Goal: Transaction & Acquisition: Download file/media

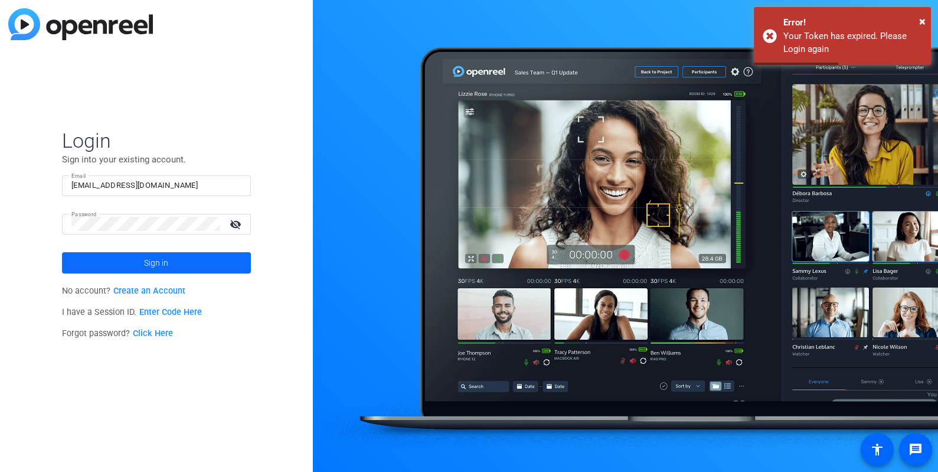
click at [135, 257] on span at bounding box center [156, 263] width 189 height 28
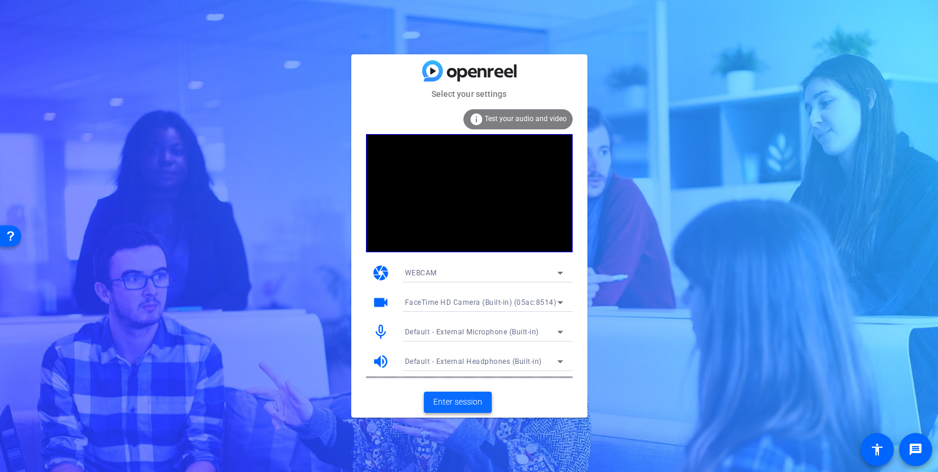
click at [447, 399] on span "Enter session" at bounding box center [457, 402] width 49 height 12
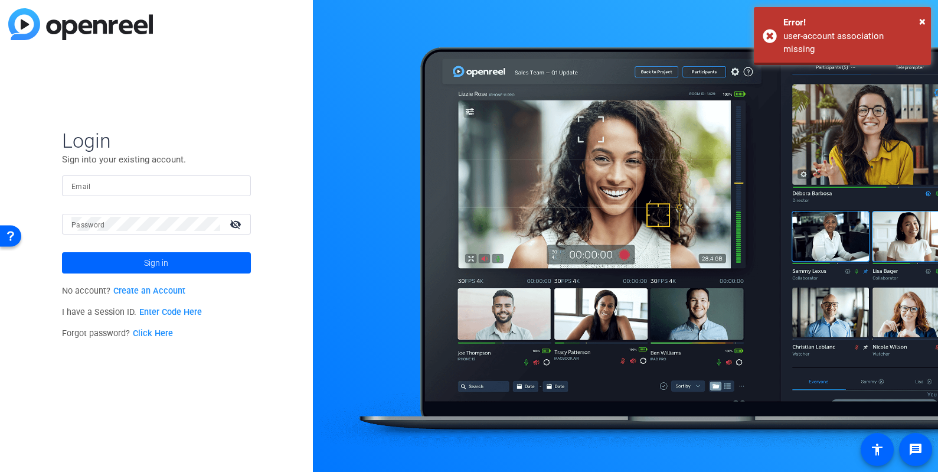
type input "echick@breastcancer.org"
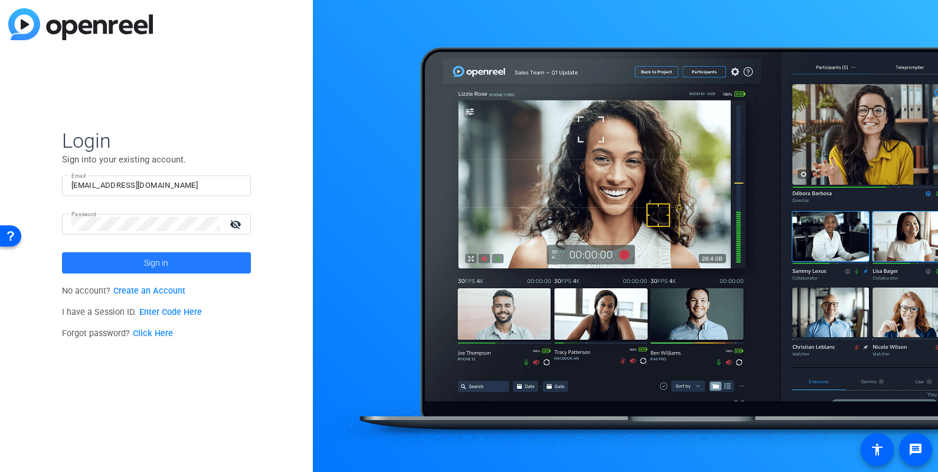
click at [143, 265] on span at bounding box center [156, 263] width 189 height 28
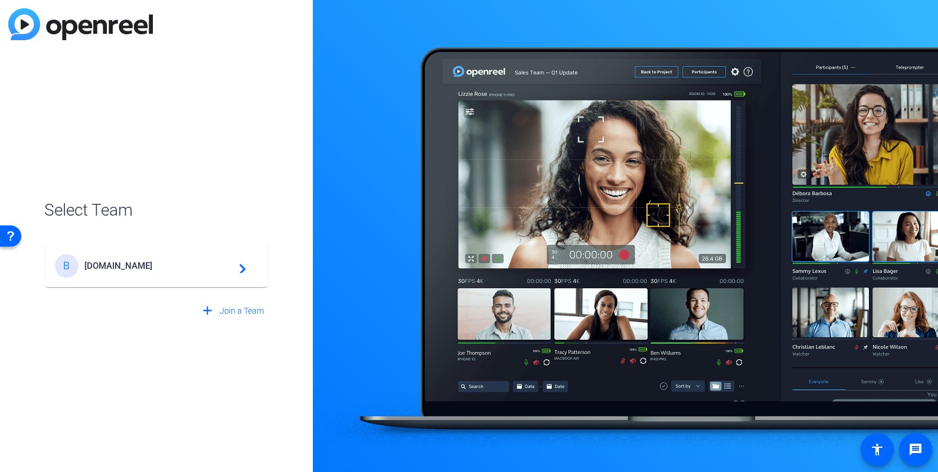
click at [216, 260] on span "Breastcancer.org" at bounding box center [158, 265] width 148 height 11
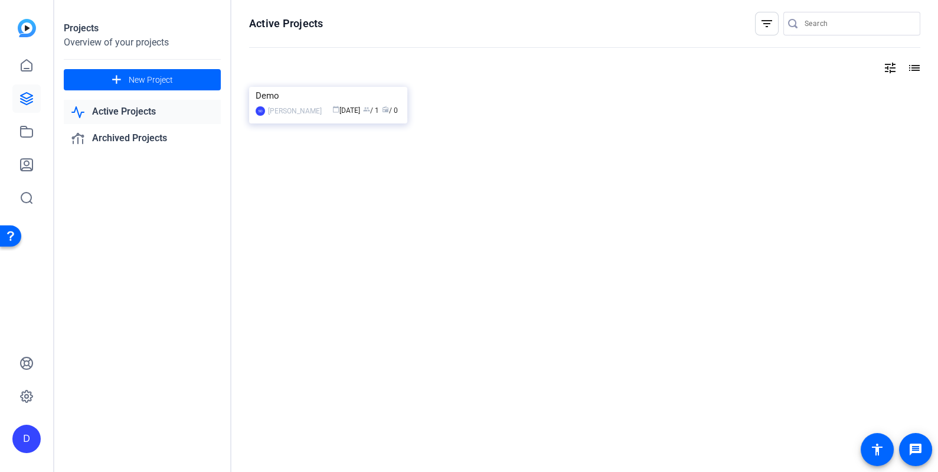
click at [286, 25] on h1 "Active Projects" at bounding box center [286, 24] width 74 height 14
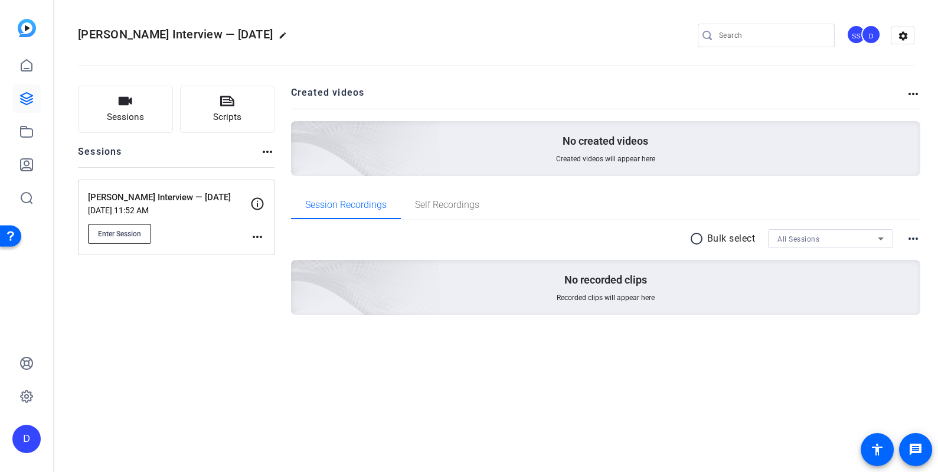
click at [125, 236] on span "Enter Session" at bounding box center [119, 233] width 43 height 9
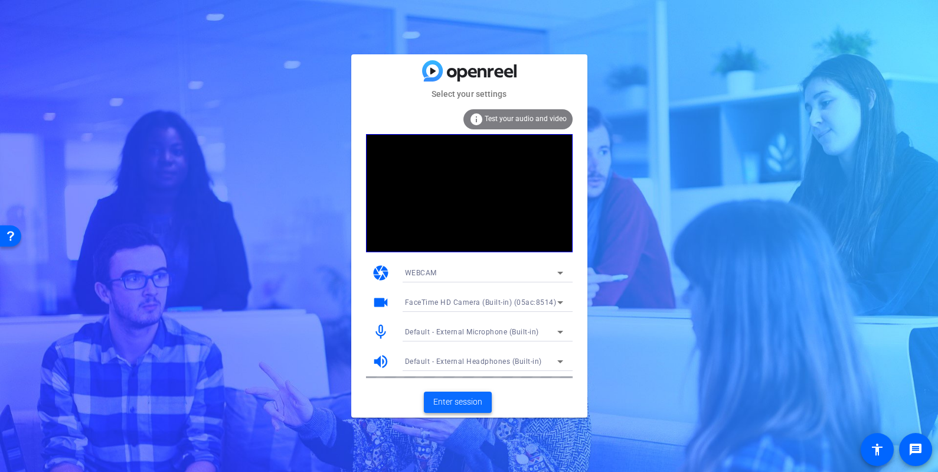
click at [442, 401] on span "Enter session" at bounding box center [457, 402] width 49 height 12
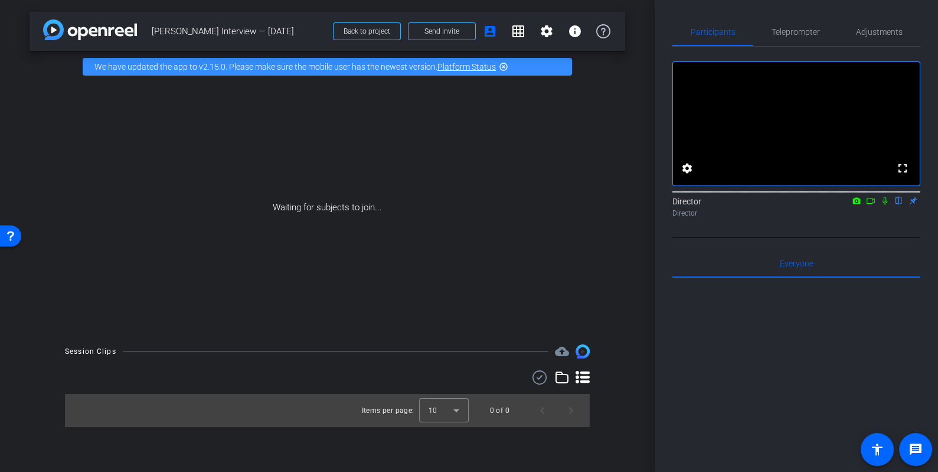
click at [884, 205] on icon at bounding box center [885, 201] width 5 height 8
click at [871, 205] on icon at bounding box center [870, 201] width 9 height 8
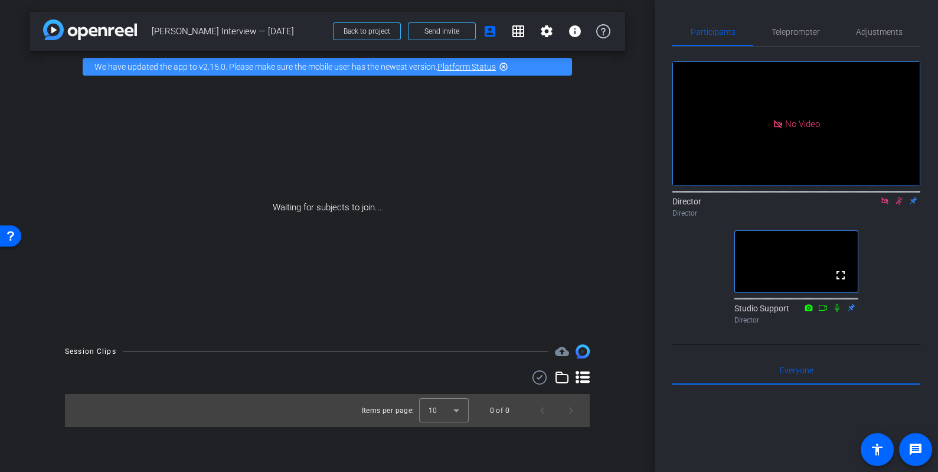
click at [884, 205] on icon at bounding box center [884, 201] width 9 height 8
click at [889, 205] on icon at bounding box center [884, 201] width 9 height 8
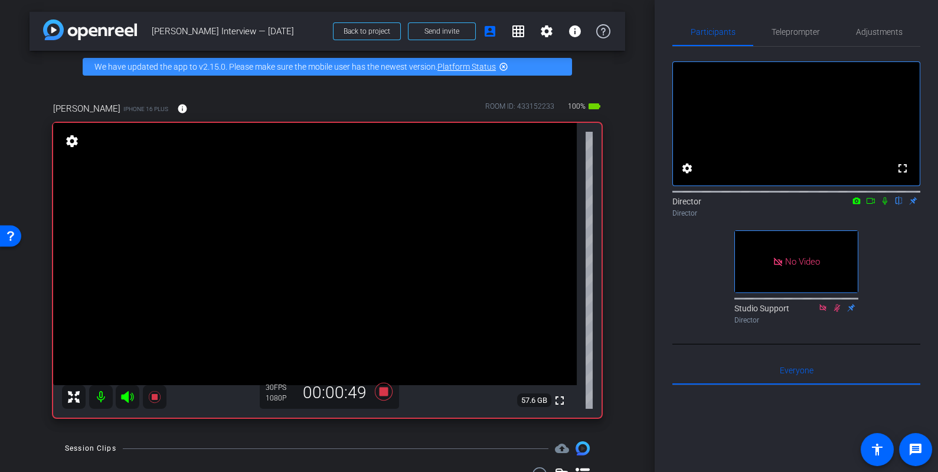
click at [887, 205] on icon at bounding box center [884, 201] width 9 height 8
click at [884, 205] on icon at bounding box center [885, 201] width 6 height 8
click at [884, 205] on icon at bounding box center [885, 201] width 5 height 8
drag, startPoint x: 887, startPoint y: 215, endPoint x: 899, endPoint y: 261, distance: 47.0
click at [899, 261] on div "fullscreen settings Director flip Director No Video Studio Support Director" at bounding box center [796, 188] width 248 height 282
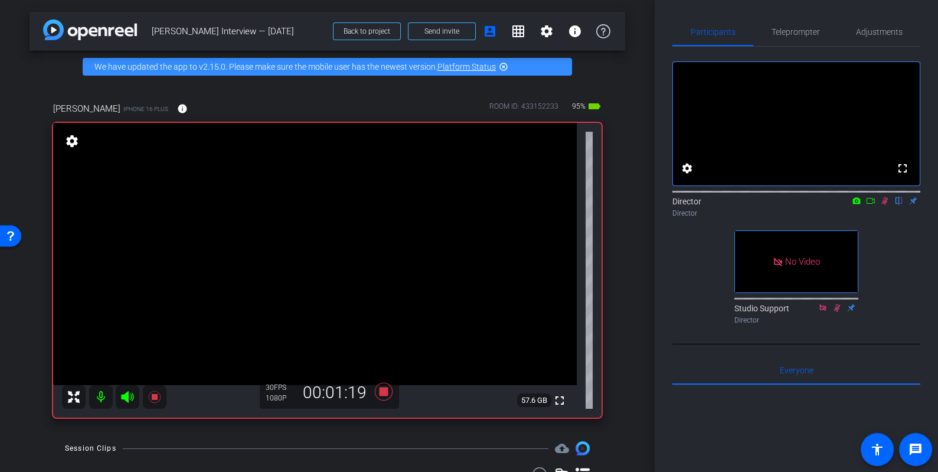
click at [886, 205] on icon at bounding box center [885, 201] width 6 height 8
click at [886, 205] on icon at bounding box center [884, 201] width 9 height 8
click at [884, 205] on icon at bounding box center [884, 201] width 9 height 8
drag, startPoint x: 880, startPoint y: 213, endPoint x: 902, endPoint y: 270, distance: 61.6
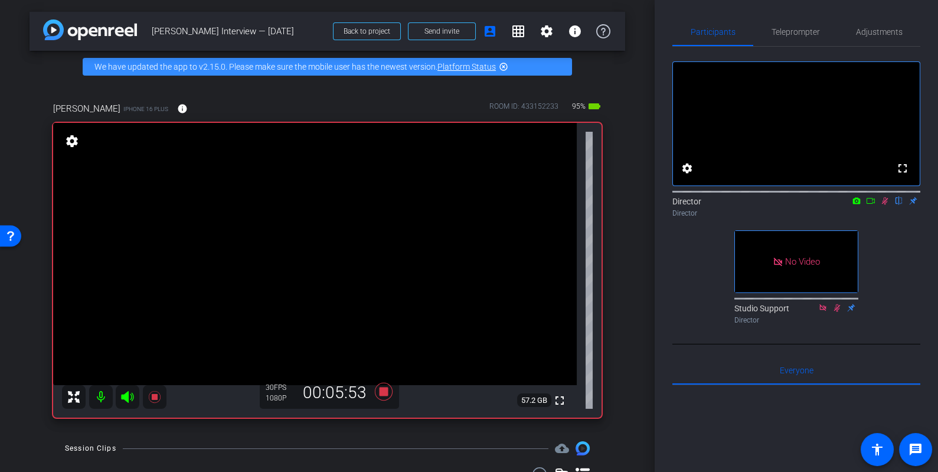
click at [902, 270] on div "fullscreen settings Director flip Director No Video Studio Support Director" at bounding box center [796, 188] width 248 height 282
click at [886, 205] on icon at bounding box center [885, 201] width 6 height 8
click at [885, 205] on icon at bounding box center [884, 201] width 9 height 8
click at [886, 205] on icon at bounding box center [885, 201] width 6 height 8
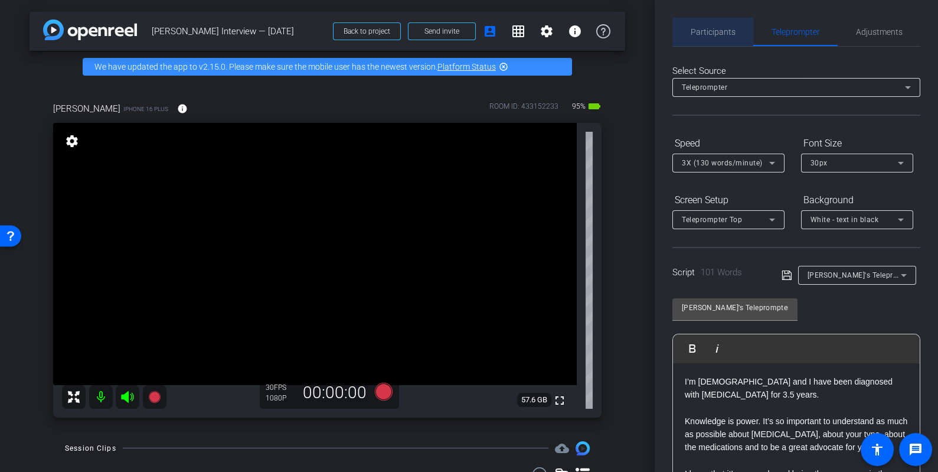
click at [718, 34] on span "Participants" at bounding box center [713, 32] width 45 height 8
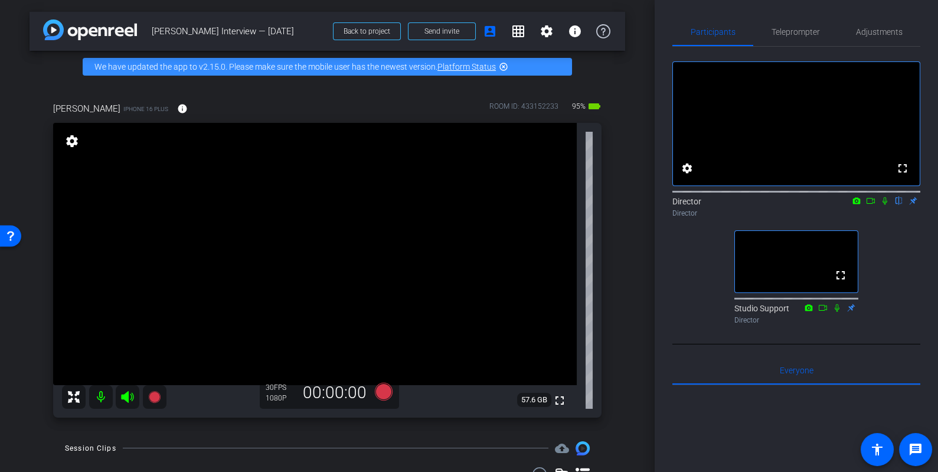
click at [885, 205] on icon at bounding box center [884, 201] width 9 height 8
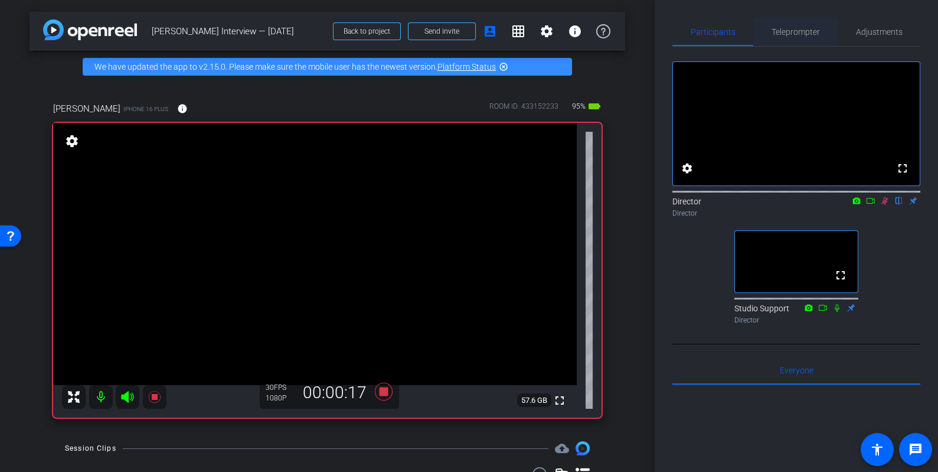
click at [793, 25] on span "Teleprompter" at bounding box center [796, 32] width 48 height 28
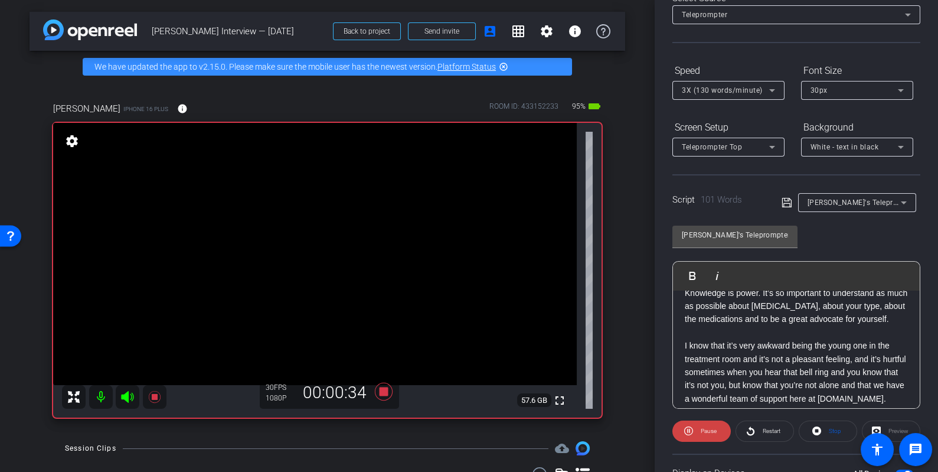
scroll to position [64, 0]
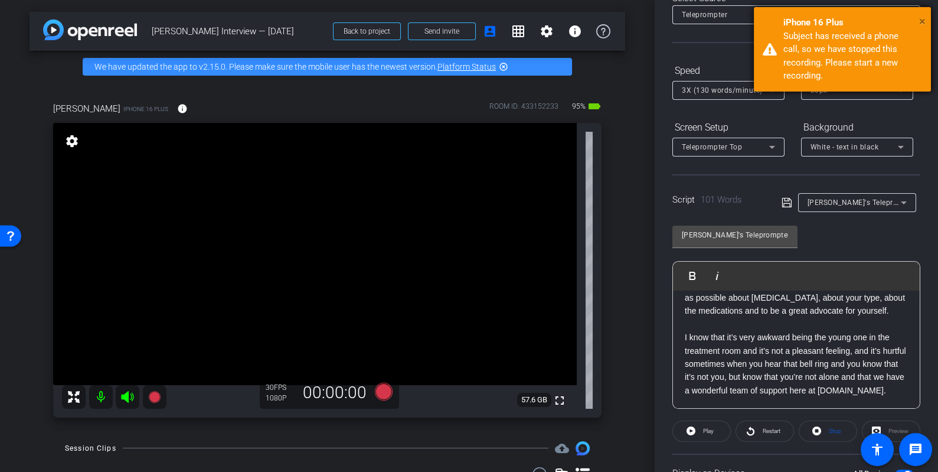
click at [920, 19] on span "×" at bounding box center [922, 21] width 6 height 14
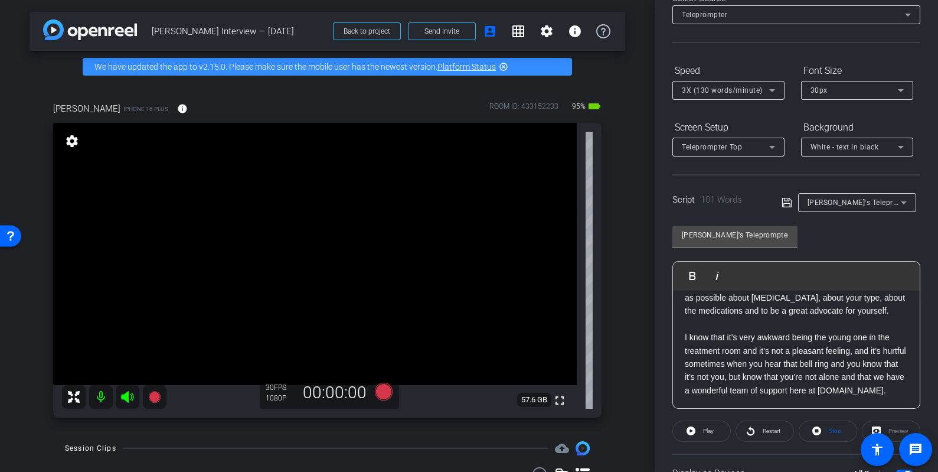
scroll to position [0, 0]
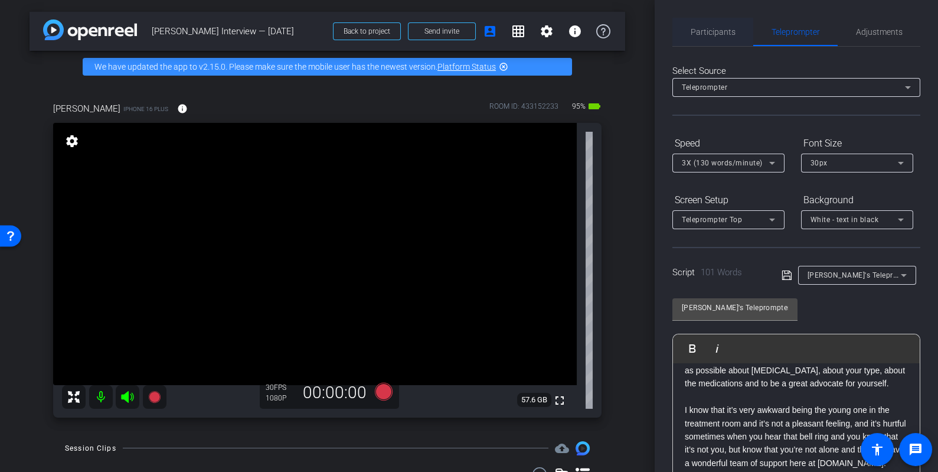
click at [707, 29] on span "Participants" at bounding box center [713, 32] width 45 height 8
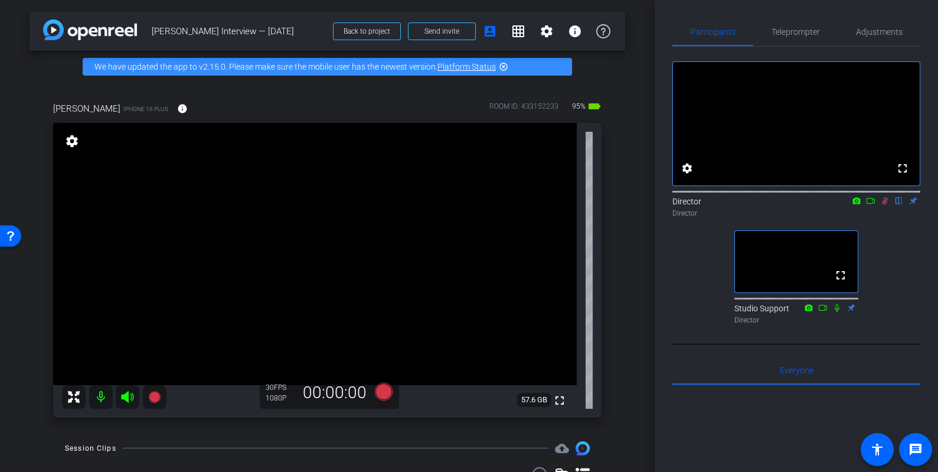
click at [886, 205] on icon at bounding box center [884, 201] width 9 height 8
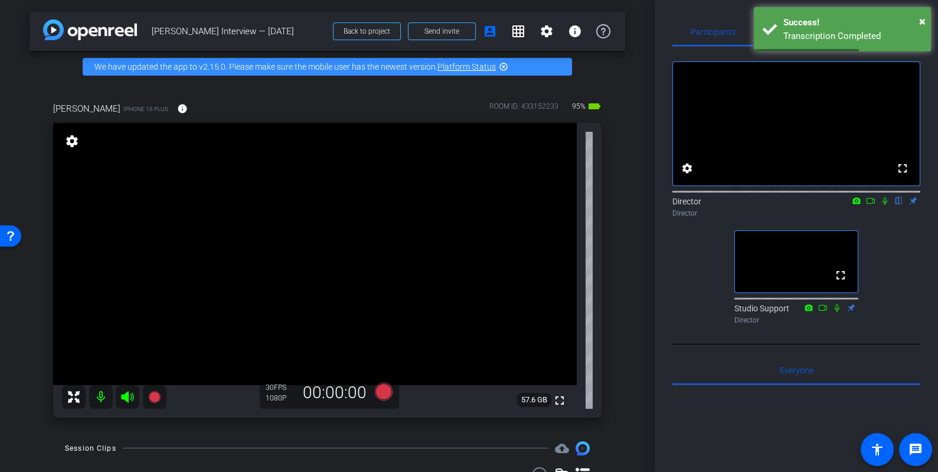
click at [884, 205] on icon at bounding box center [884, 201] width 9 height 8
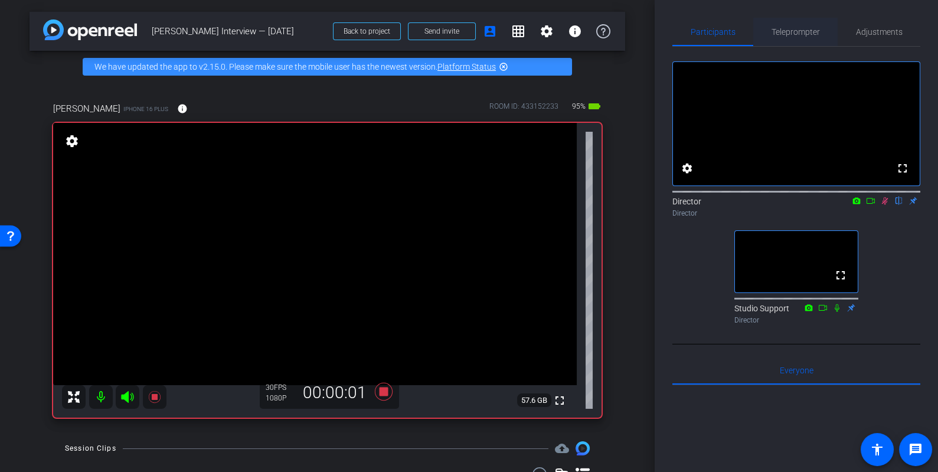
click at [806, 29] on span "Teleprompter" at bounding box center [796, 32] width 48 height 8
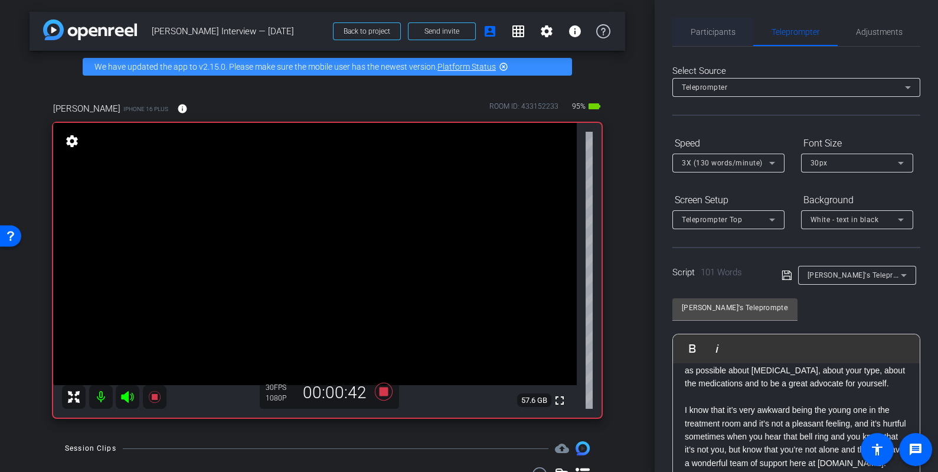
click at [700, 32] on span "Participants" at bounding box center [713, 32] width 45 height 8
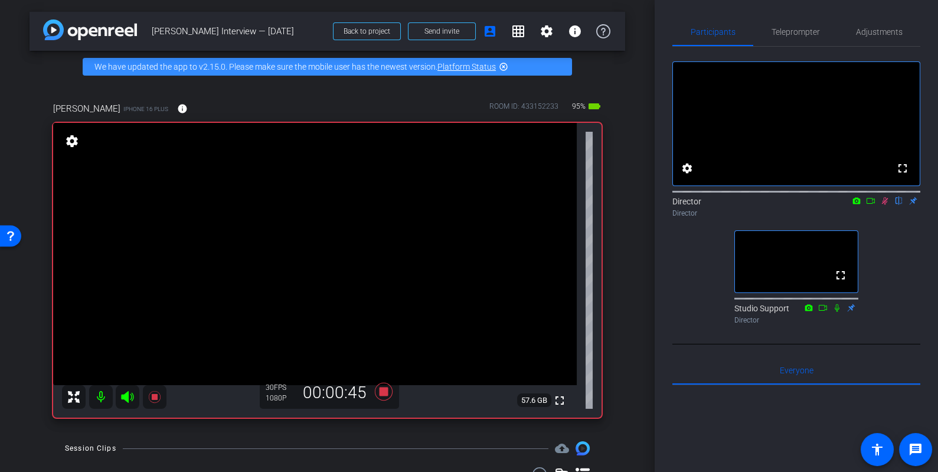
click at [886, 205] on icon at bounding box center [884, 201] width 9 height 8
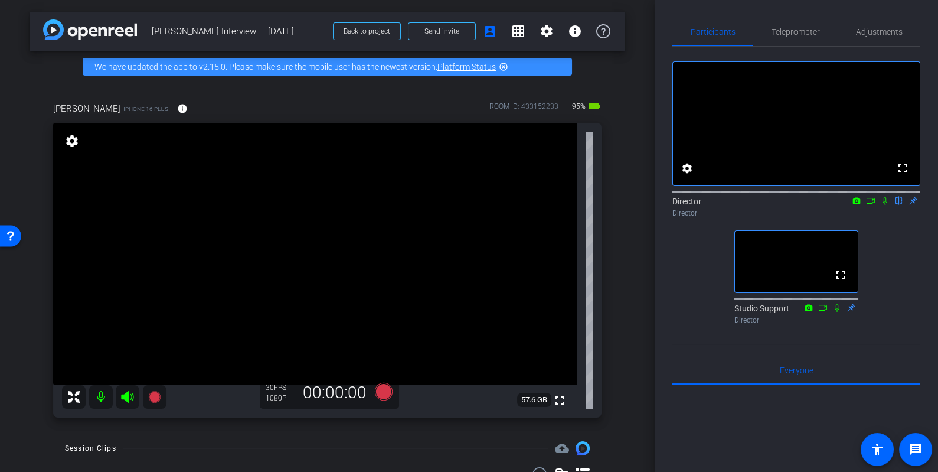
click at [886, 205] on icon at bounding box center [885, 201] width 5 height 8
click at [886, 205] on icon at bounding box center [884, 201] width 9 height 8
click at [886, 205] on icon at bounding box center [885, 201] width 5 height 8
click at [886, 205] on icon at bounding box center [884, 201] width 9 height 8
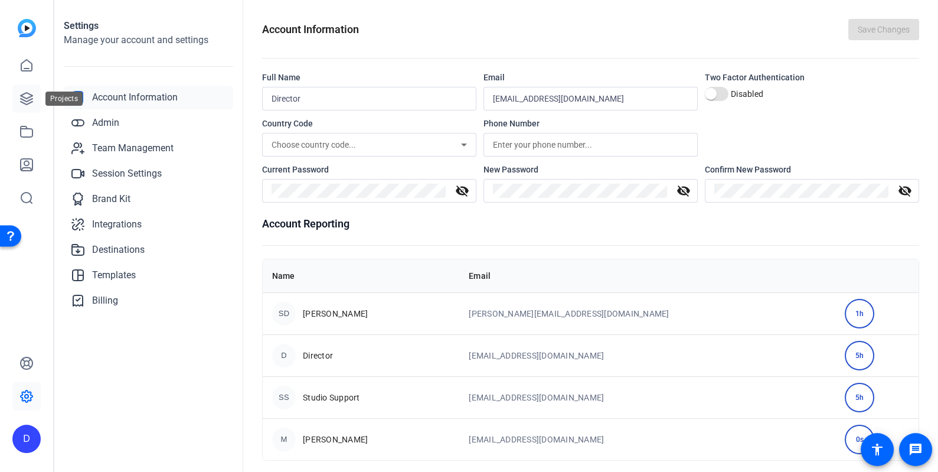
click at [31, 109] on link at bounding box center [26, 98] width 28 height 28
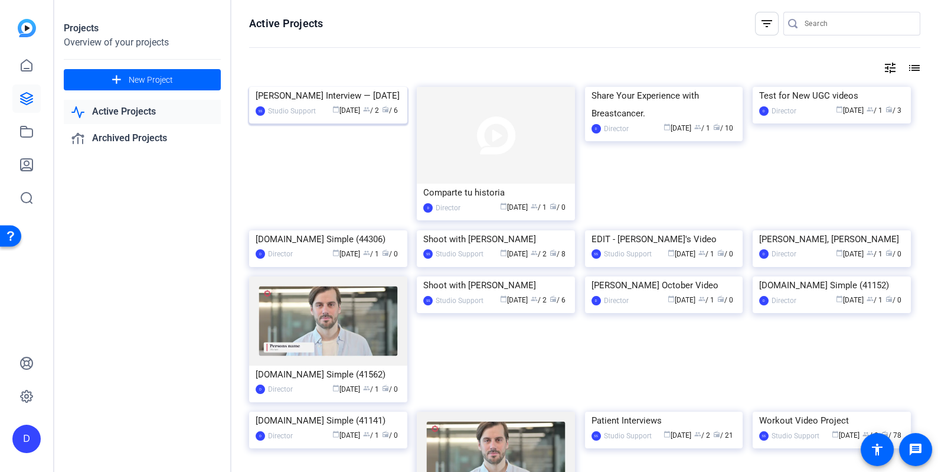
click at [319, 87] on img at bounding box center [328, 87] width 158 height 0
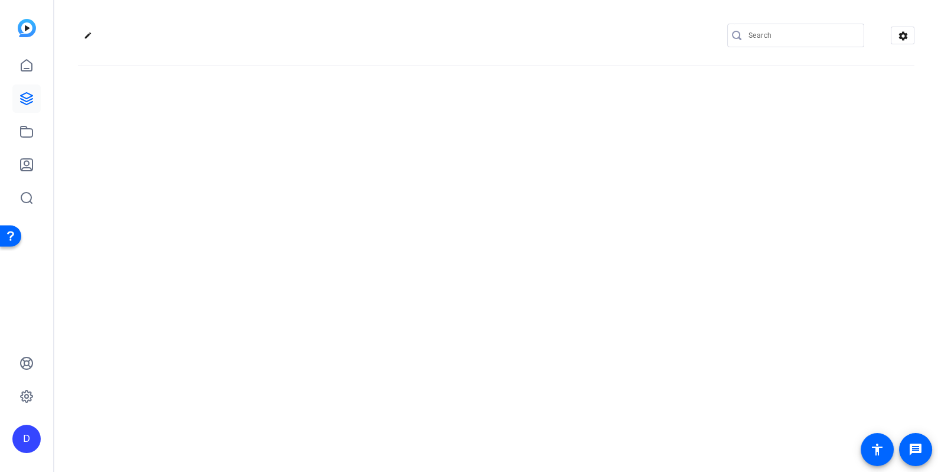
click at [319, 135] on div "edit settings" at bounding box center [496, 236] width 884 height 472
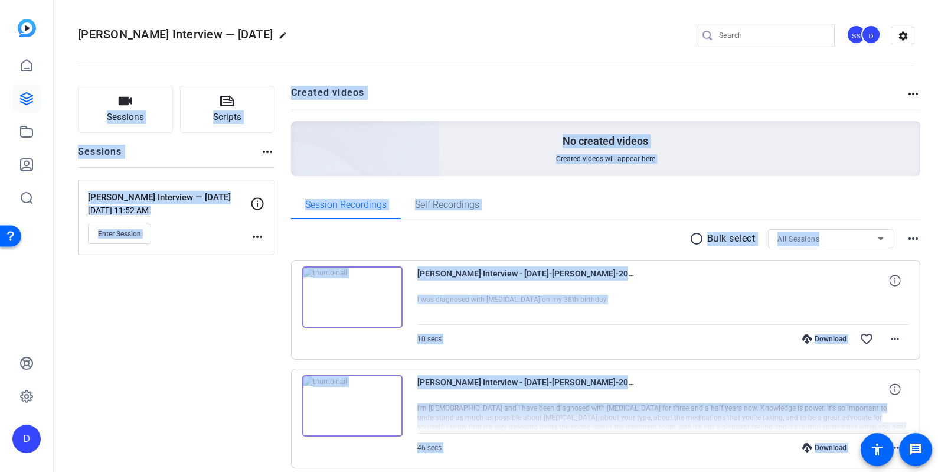
click at [916, 92] on mat-icon "more_horiz" at bounding box center [913, 94] width 14 height 14
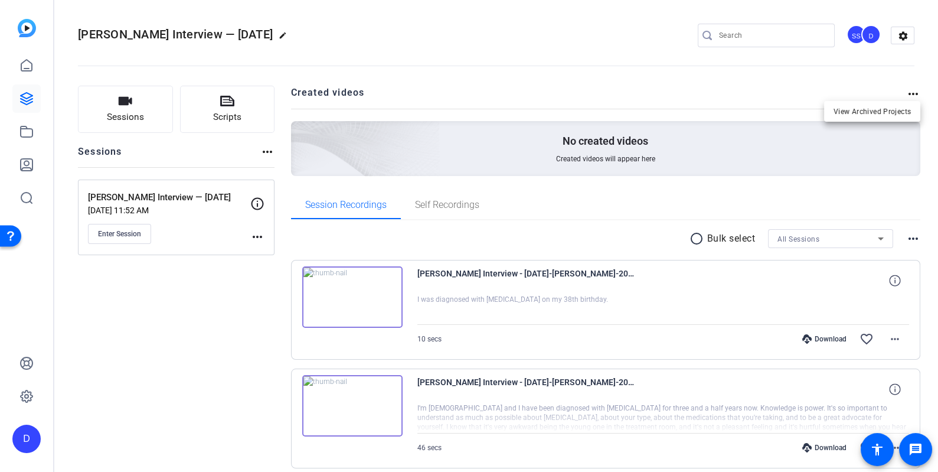
click at [912, 90] on div at bounding box center [469, 236] width 938 height 472
click at [912, 94] on mat-icon "more_horiz" at bounding box center [913, 94] width 14 height 14
click at [878, 83] on div at bounding box center [469, 236] width 938 height 472
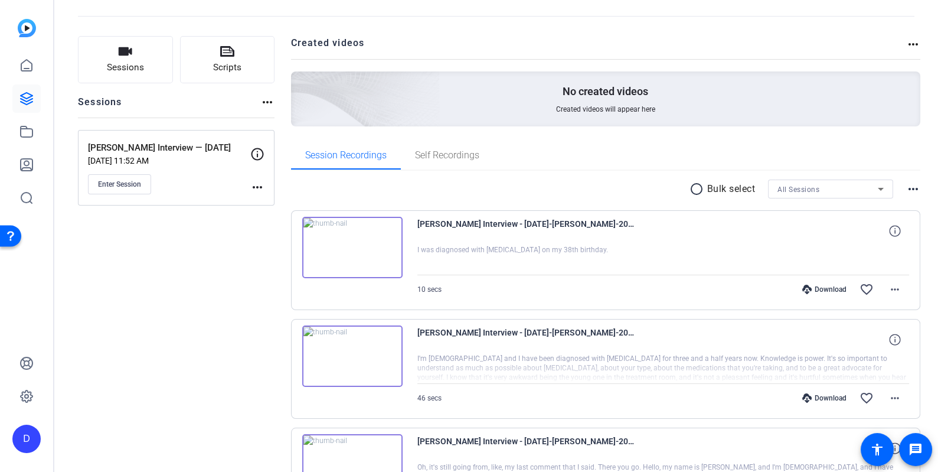
scroll to position [50, 0]
click at [348, 246] on img at bounding box center [352, 246] width 100 height 61
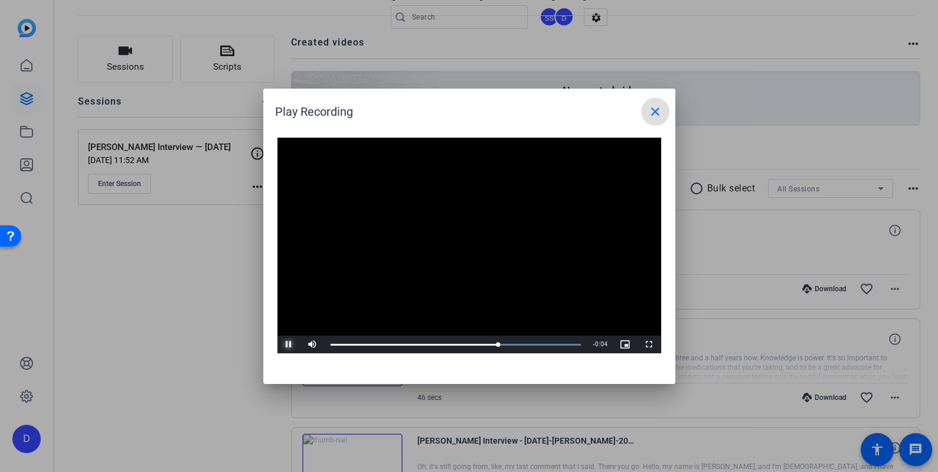
click at [289, 344] on span "Video Player" at bounding box center [289, 344] width 24 height 0
click at [227, 277] on div at bounding box center [469, 236] width 938 height 472
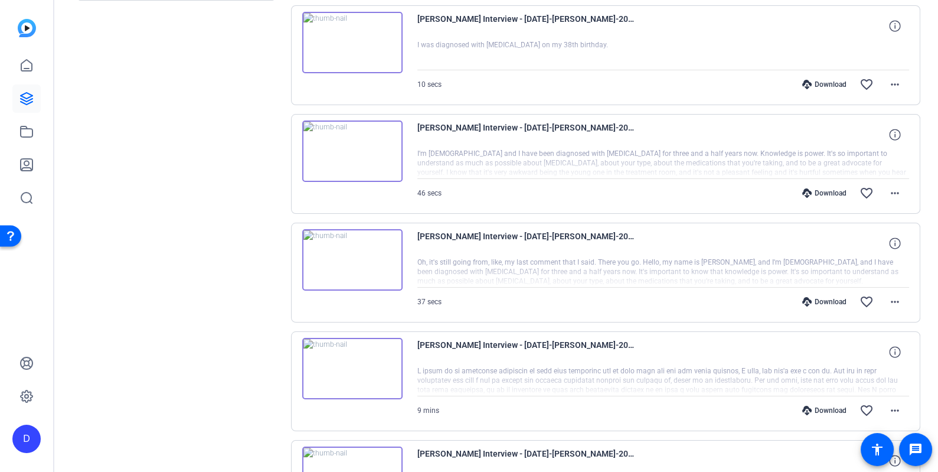
scroll to position [285, 0]
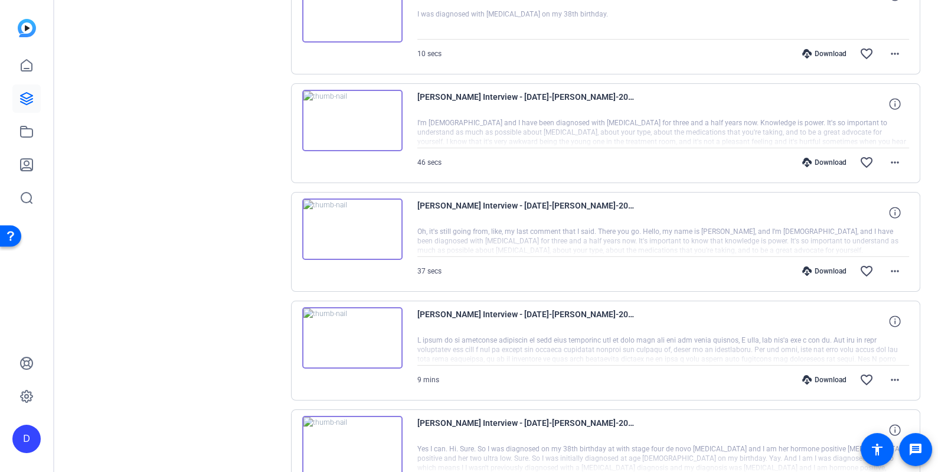
click at [348, 116] on img at bounding box center [352, 120] width 100 height 61
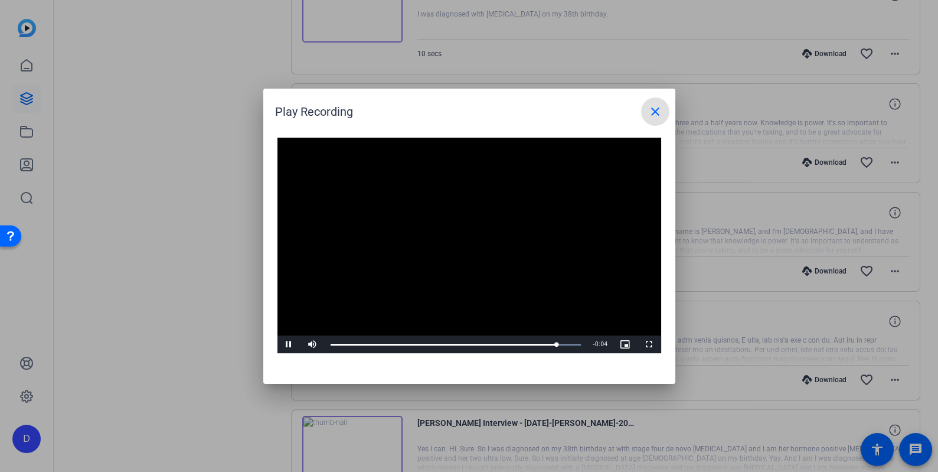
click at [655, 108] on mat-icon "close" at bounding box center [655, 112] width 14 height 14
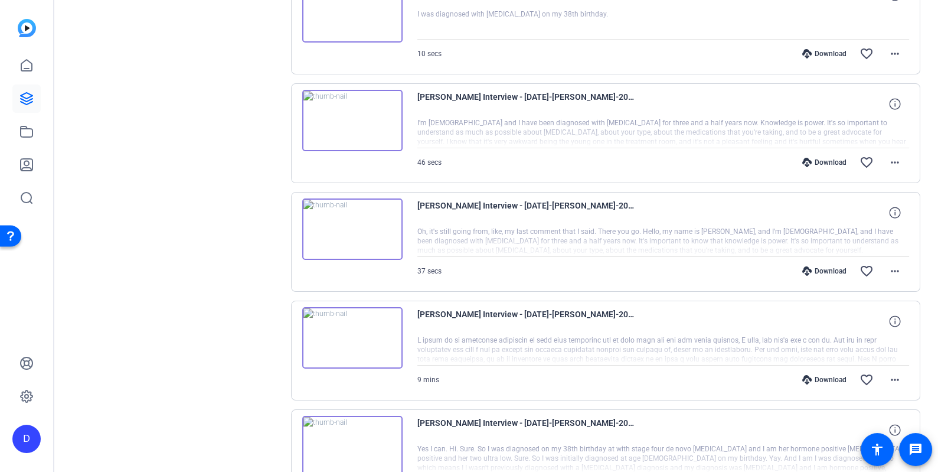
click at [351, 226] on img at bounding box center [352, 228] width 100 height 61
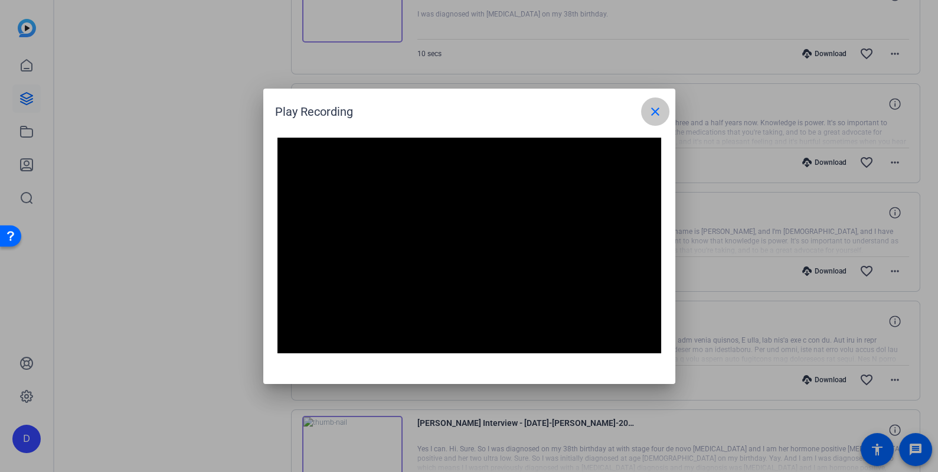
click at [653, 107] on mat-icon "close" at bounding box center [655, 112] width 14 height 14
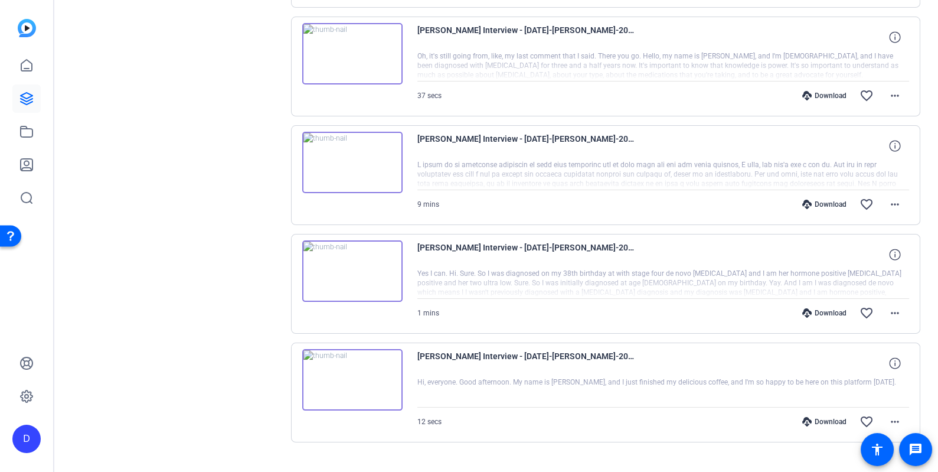
scroll to position [478, 0]
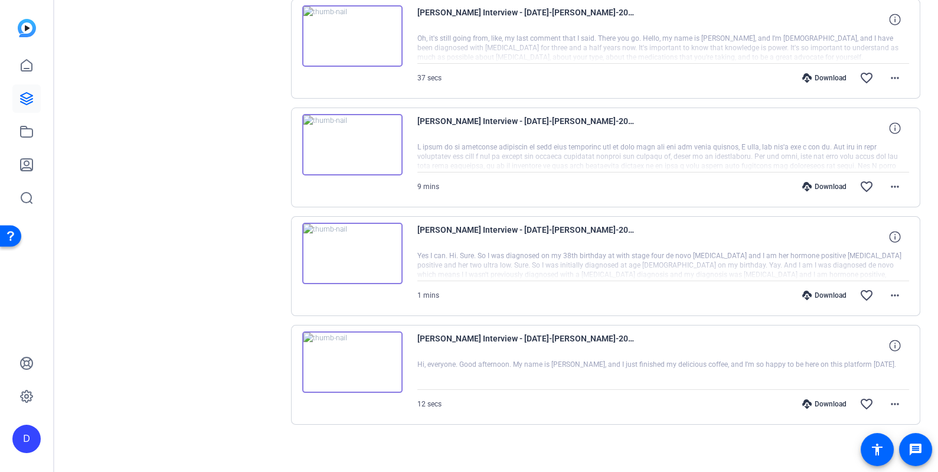
click at [349, 247] on img at bounding box center [352, 253] width 100 height 61
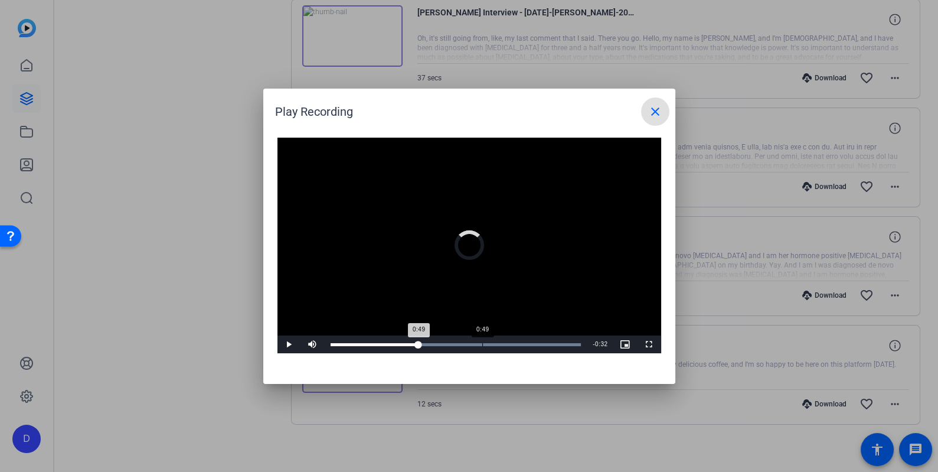
click at [482, 344] on div "0:49" at bounding box center [482, 344] width 1 height 3
click at [546, 342] on div "Loaded : 100.00% 1:09 0:56" at bounding box center [456, 344] width 263 height 18
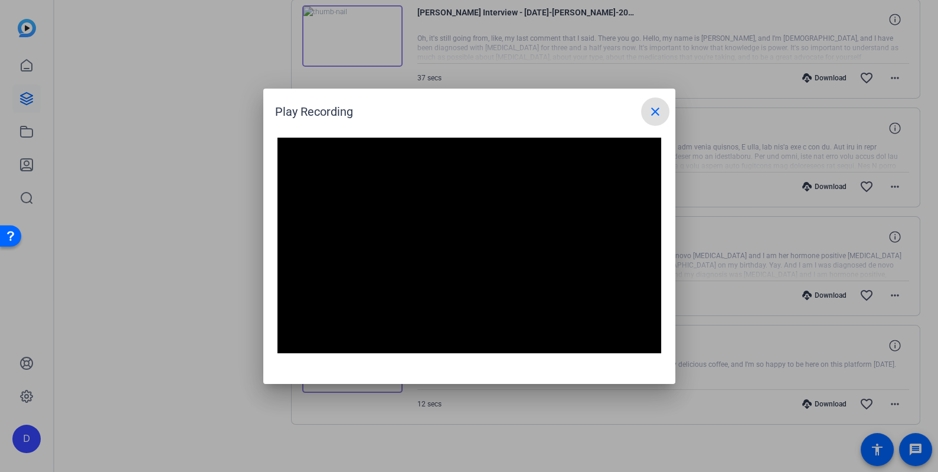
click at [657, 109] on mat-icon "close" at bounding box center [655, 112] width 14 height 14
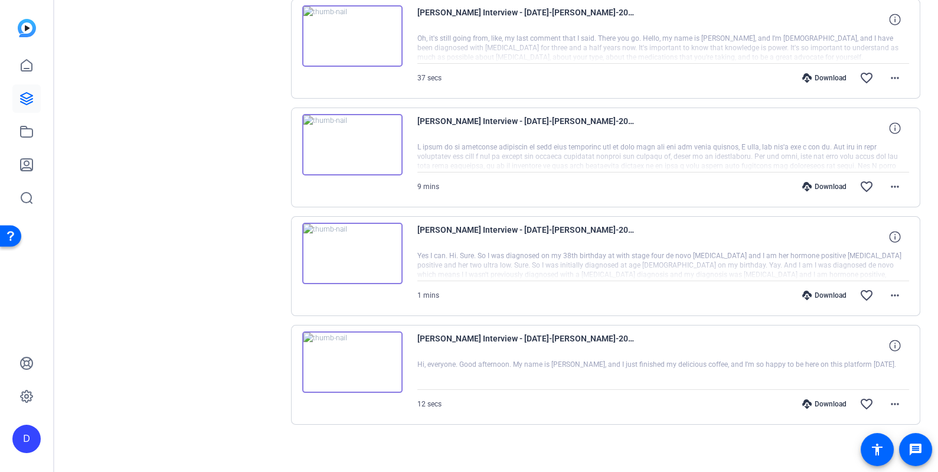
click at [350, 358] on img at bounding box center [352, 361] width 100 height 61
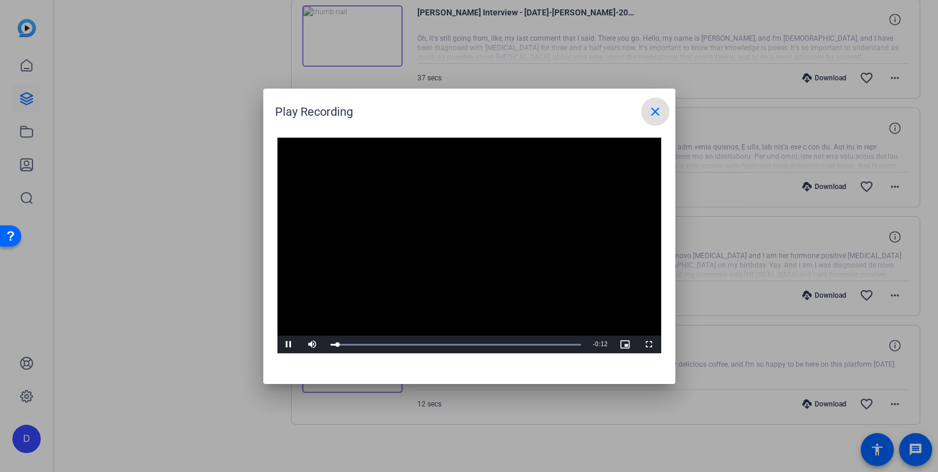
click at [645, 111] on span at bounding box center [655, 111] width 28 height 28
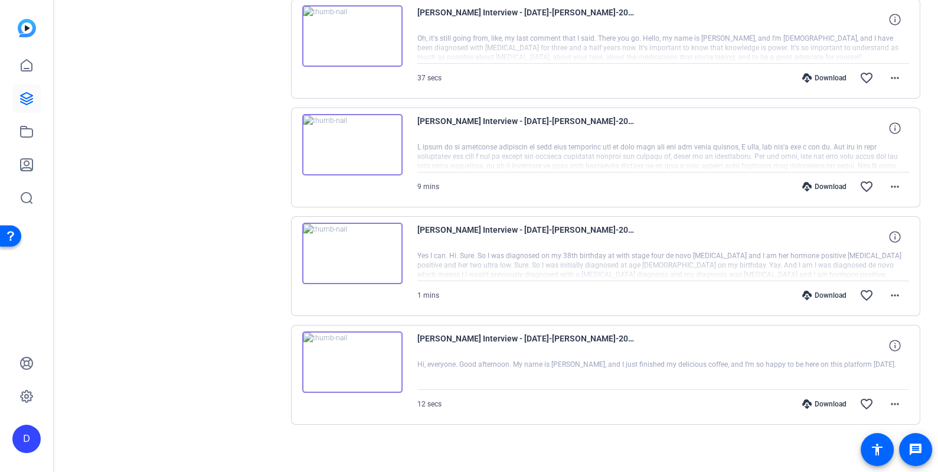
click at [424, 156] on div at bounding box center [663, 157] width 492 height 30
click at [355, 142] on img at bounding box center [352, 144] width 100 height 61
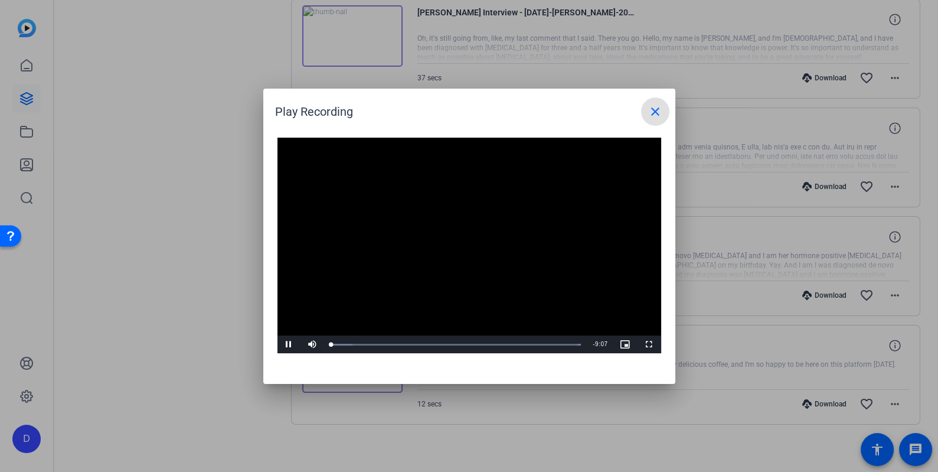
click at [888, 163] on div at bounding box center [469, 236] width 938 height 472
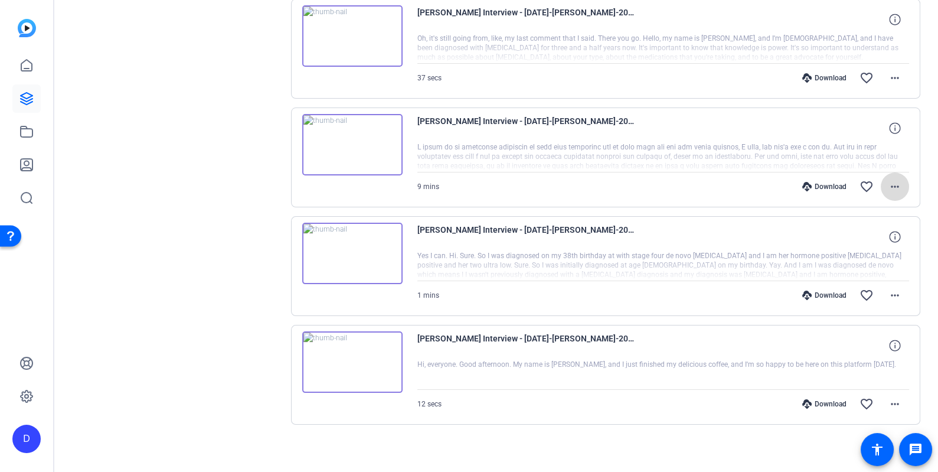
click at [894, 182] on mat-icon "more_horiz" at bounding box center [895, 186] width 14 height 14
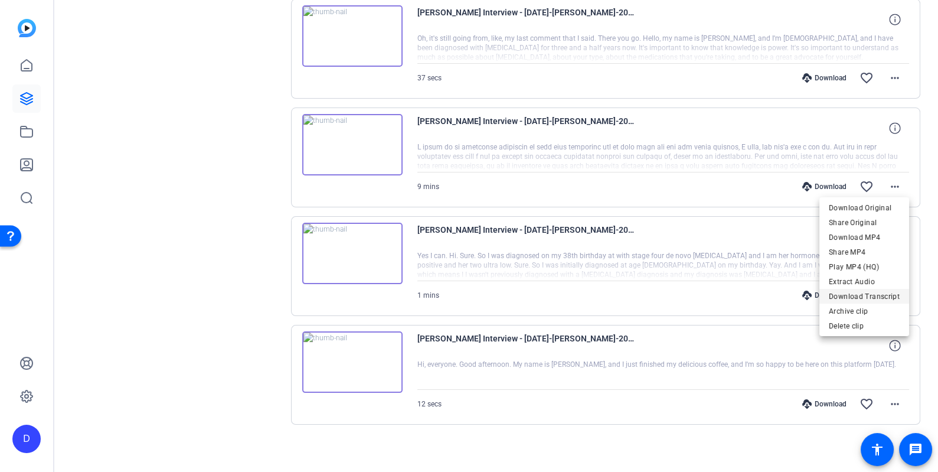
click at [861, 290] on span "Download Transcript" at bounding box center [864, 296] width 71 height 14
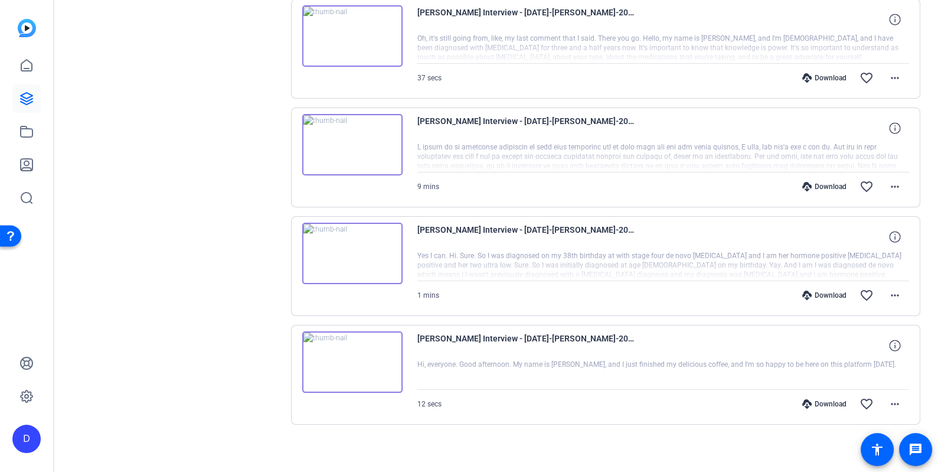
click at [350, 145] on img at bounding box center [352, 144] width 100 height 61
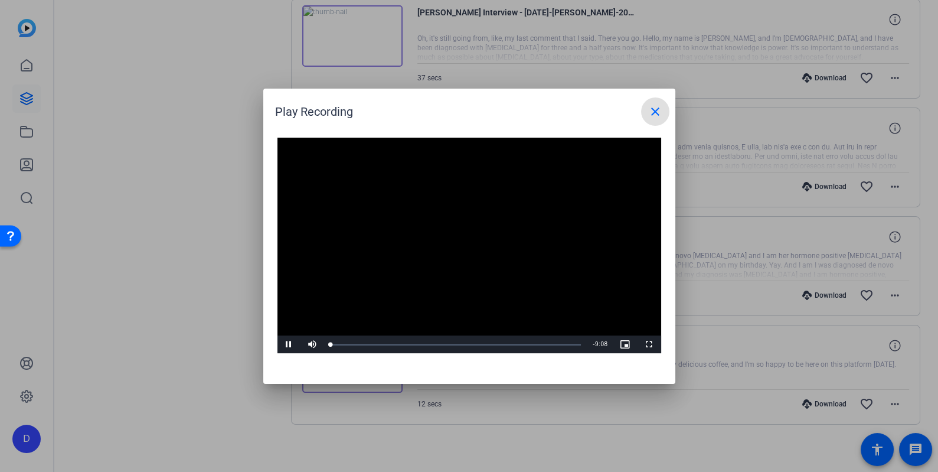
click at [453, 234] on video "Video Player" at bounding box center [469, 246] width 384 height 216
click at [287, 344] on span "Video Player" at bounding box center [289, 344] width 24 height 0
click at [289, 344] on span "Video Player" at bounding box center [289, 344] width 24 height 0
